Goal: Task Accomplishment & Management: Complete application form

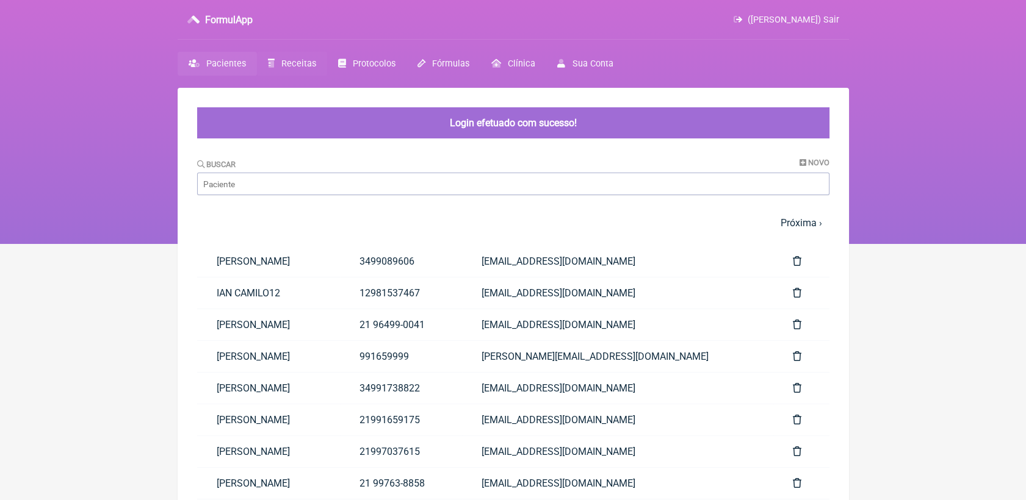
click at [304, 62] on span "Receitas" at bounding box center [298, 64] width 35 height 10
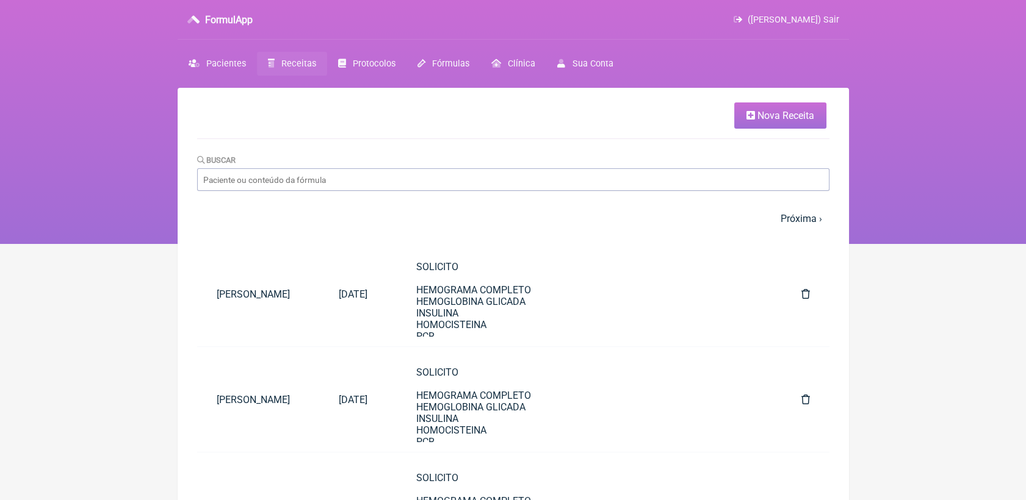
click at [771, 124] on link "Nova Receita" at bounding box center [780, 115] width 92 height 26
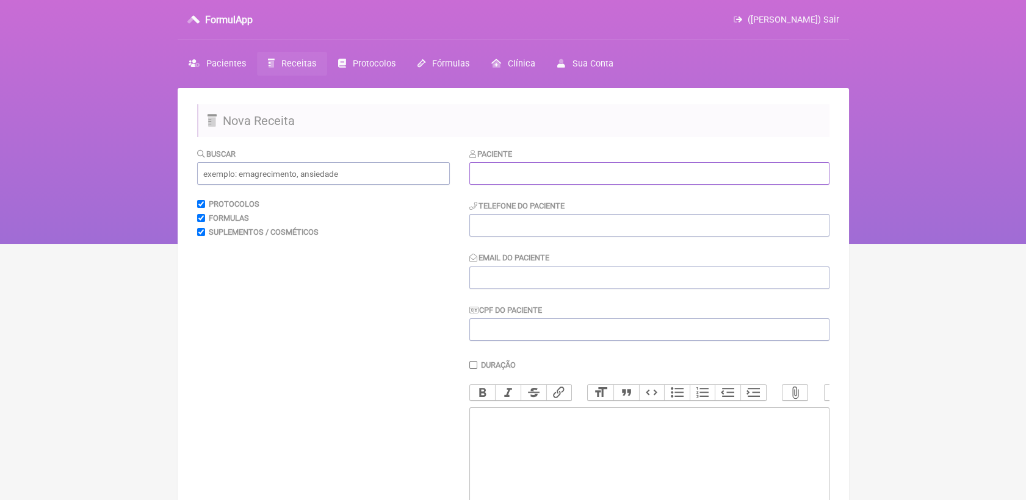
click at [512, 175] on input "text" at bounding box center [649, 173] width 360 height 23
paste input "Aline Fernanda de Carvalho Silva"
type input "Aline Fernanda de Carvalho Silva"
drag, startPoint x: 535, startPoint y: 235, endPoint x: 408, endPoint y: 76, distance: 204.0
click at [533, 230] on input "tel" at bounding box center [649, 225] width 360 height 23
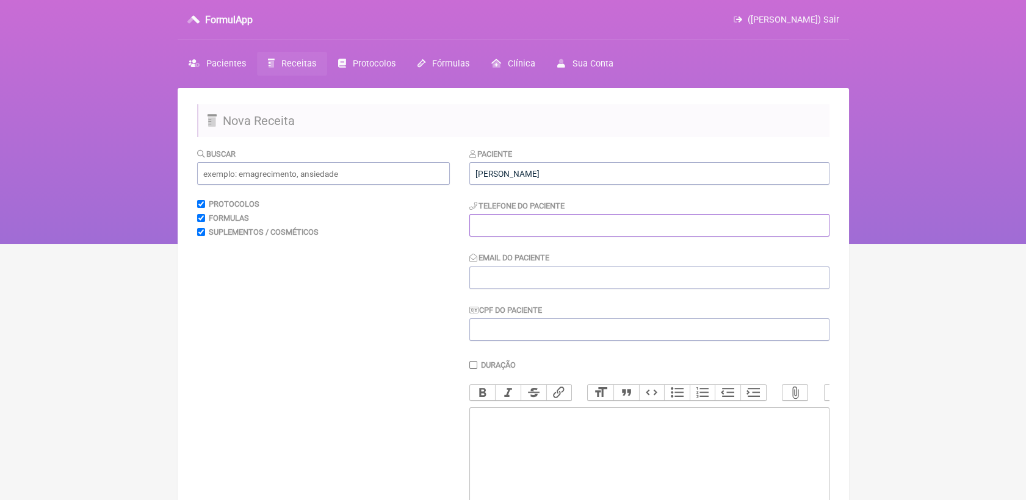
paste input "21995896813"
type input "21995896813"
click at [550, 278] on input "Email do Paciente" at bounding box center [649, 278] width 360 height 23
paste input "petstudiograciosa@gmail.com"
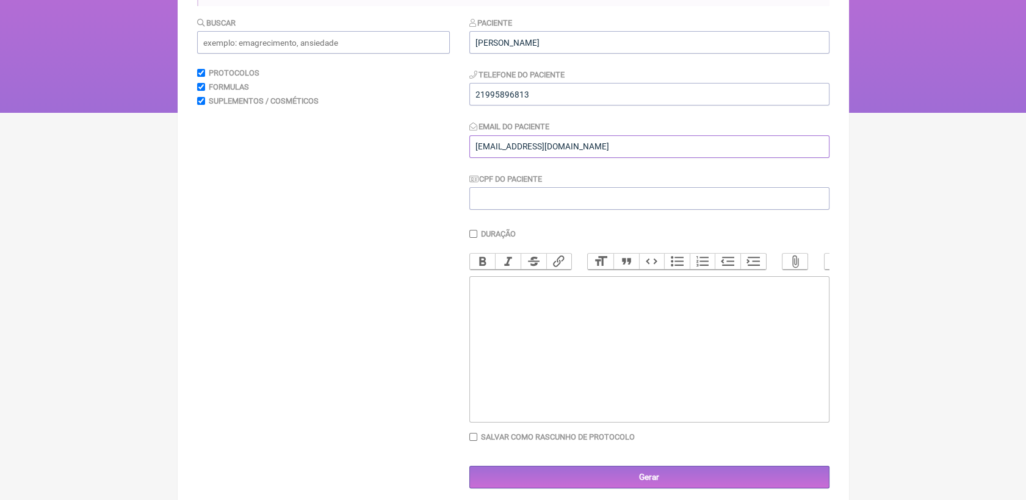
scroll to position [135, 0]
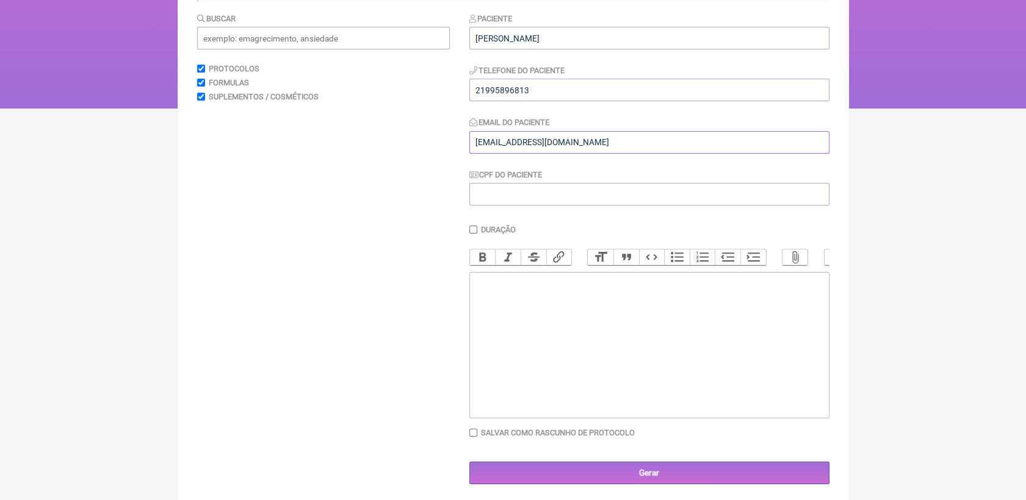
type input "petstudiograciosa@gmail.com"
click at [548, 336] on trix-editor at bounding box center [649, 345] width 360 height 146
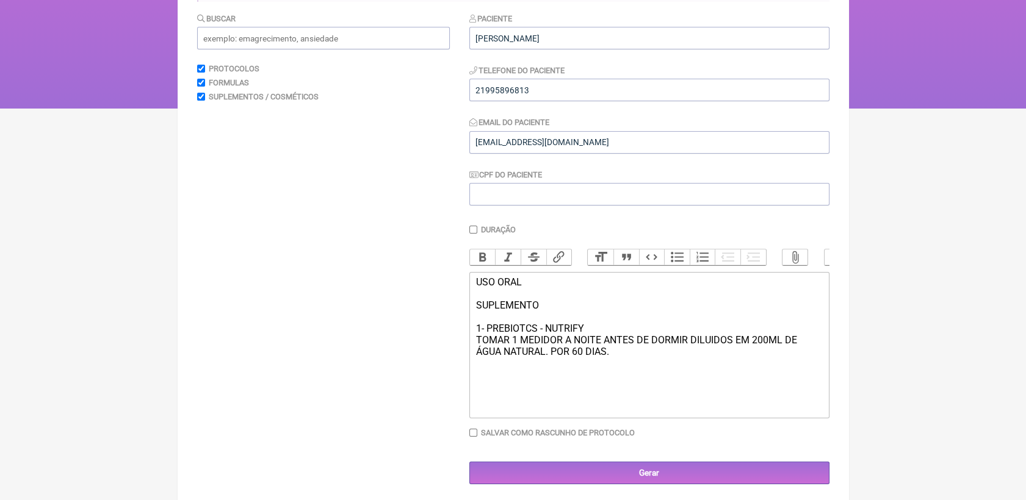
type trix-editor "<div>USO ORAL<br><br>SUPLEMENTO<br><br>1- PREBIOTCS - NUTRIFY&nbsp;<br>TOMAR 1 …"
drag, startPoint x: 584, startPoint y: 344, endPoint x: 470, endPoint y: 289, distance: 126.1
click at [470, 289] on trix-editor "USO ORAL SUPLEMENTO 1- PREBIOTCS - NUTRIFY TOMAR 1 MEDIDOR A NOITE ANTES DE DOR…" at bounding box center [649, 345] width 360 height 146
click at [476, 264] on button "Bold" at bounding box center [483, 258] width 26 height 16
click at [602, 358] on div "USO ORAL SUPLEMENTO 1- PREBIOTCS - NUTRIFY TOMAR 1 MEDIDOR A NOITE ANTES DE DOR…" at bounding box center [648, 316] width 347 height 81
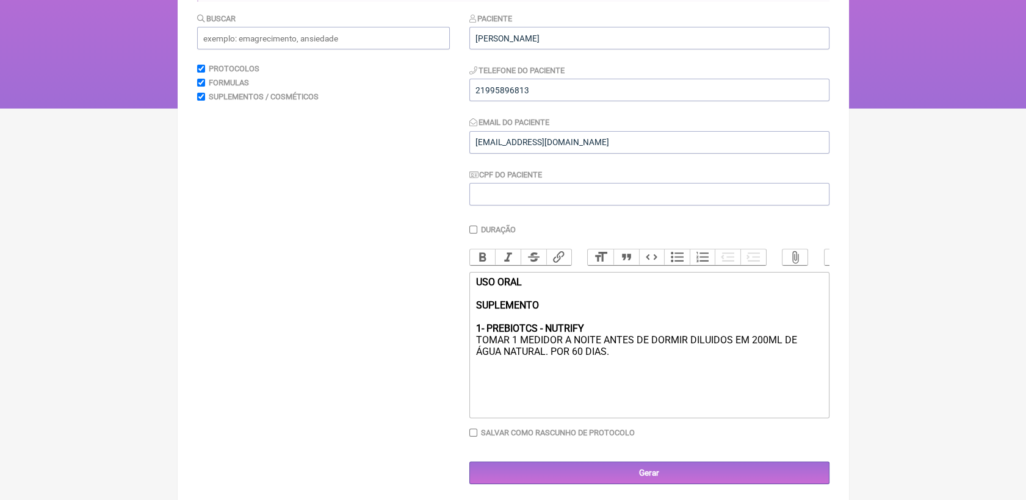
scroll to position [153, 0]
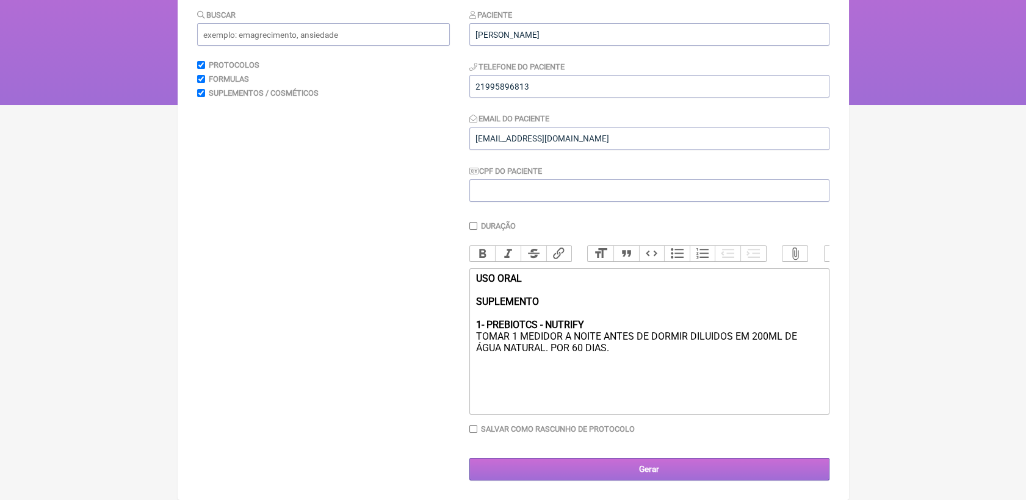
click at [656, 475] on input "Gerar" at bounding box center [649, 469] width 360 height 23
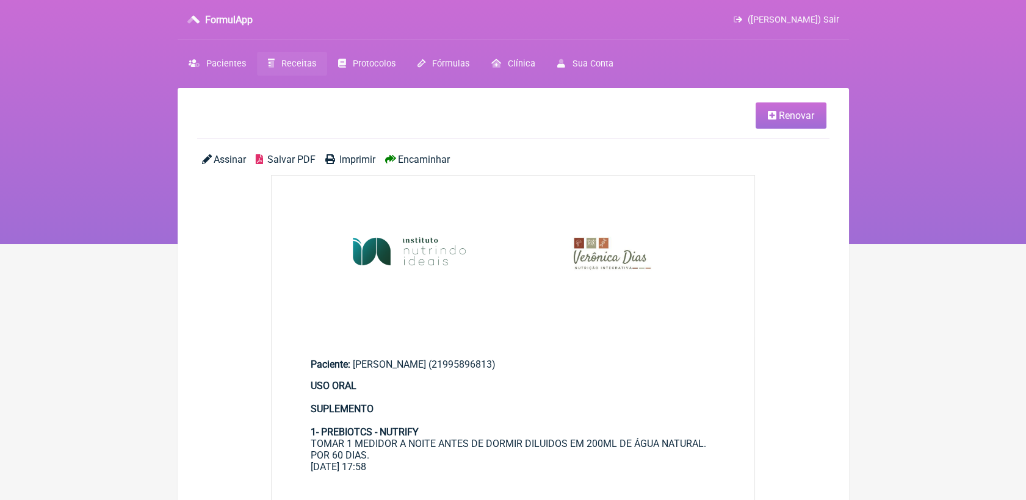
click at [287, 154] on span "Salvar PDF" at bounding box center [291, 160] width 48 height 12
click at [283, 156] on span "Salvar PDF" at bounding box center [291, 160] width 48 height 12
click at [281, 61] on span "Receitas" at bounding box center [298, 64] width 35 height 10
